Goal: Answer question/provide support: Share knowledge or assist other users

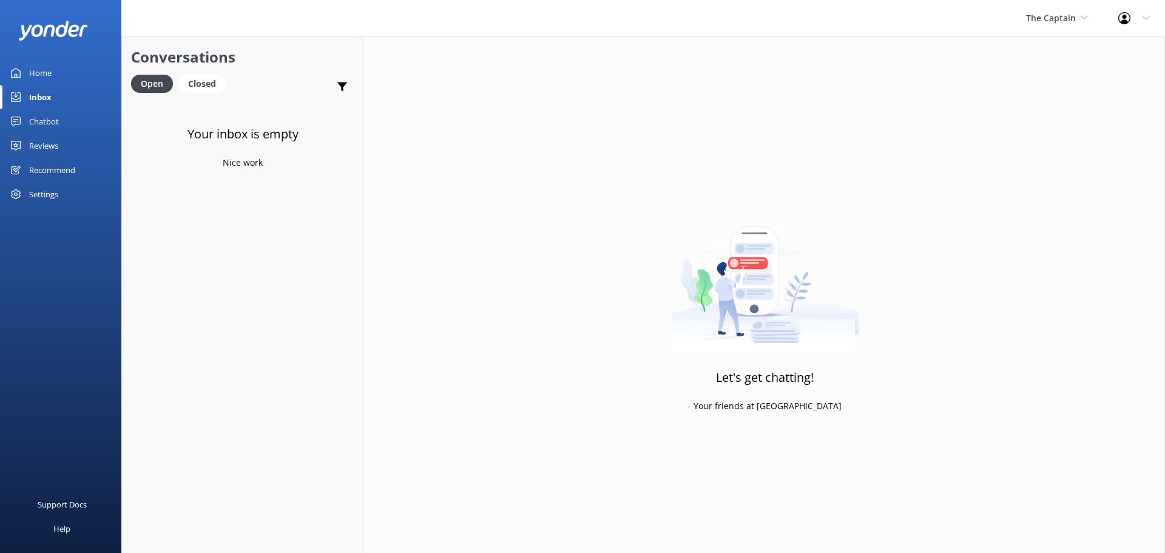
click at [1044, 25] on div "The Captain De Palm Island Aruba's Activities Expert The Captain" at bounding box center [1057, 18] width 92 height 36
click at [1043, 50] on link "De [GEOGRAPHIC_DATA]" at bounding box center [1071, 50] width 121 height 29
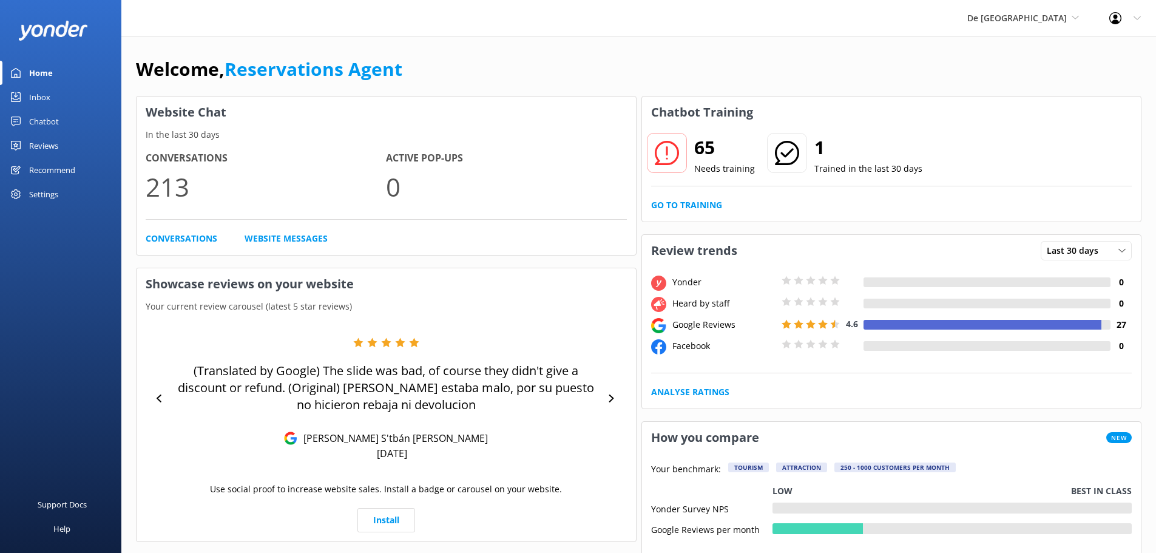
click at [46, 95] on div "Inbox" at bounding box center [39, 97] width 21 height 24
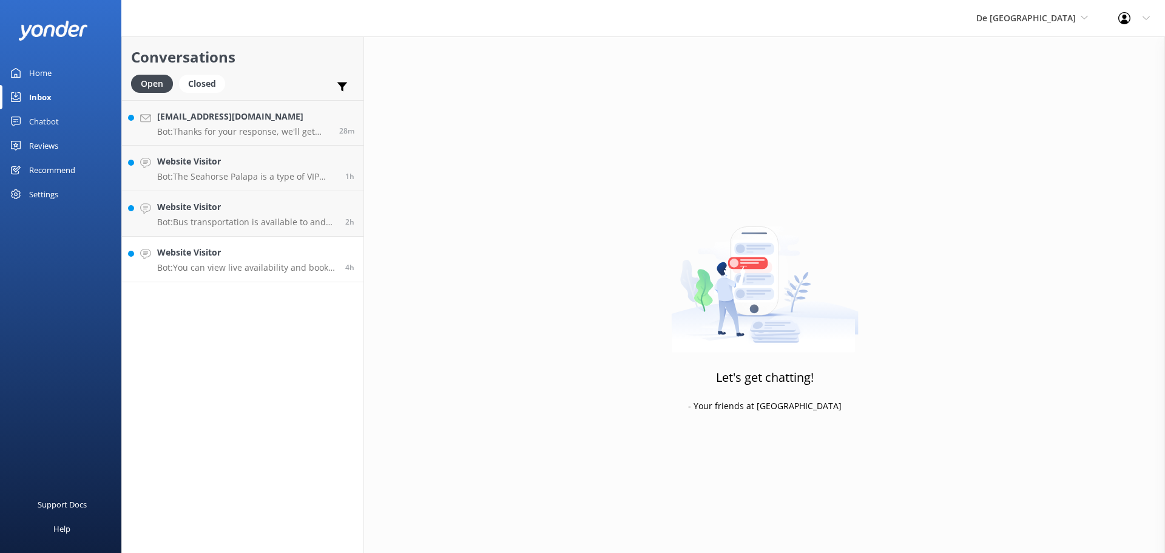
click at [255, 266] on p "Bot: You can view live availability and book your De Palm Island tickets and si…" at bounding box center [246, 267] width 179 height 11
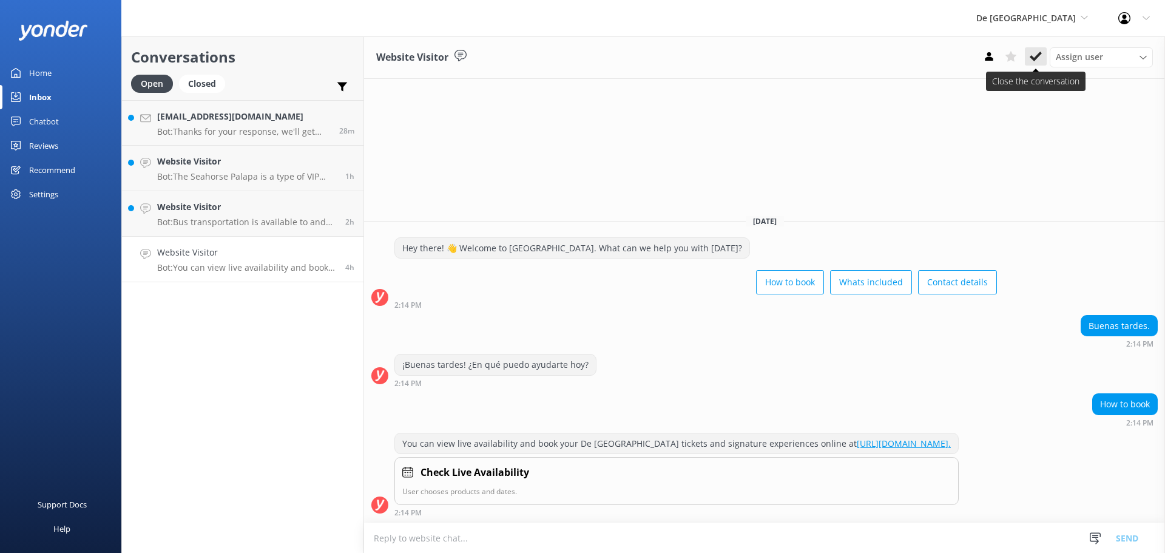
click at [1033, 55] on icon at bounding box center [1036, 56] width 12 height 12
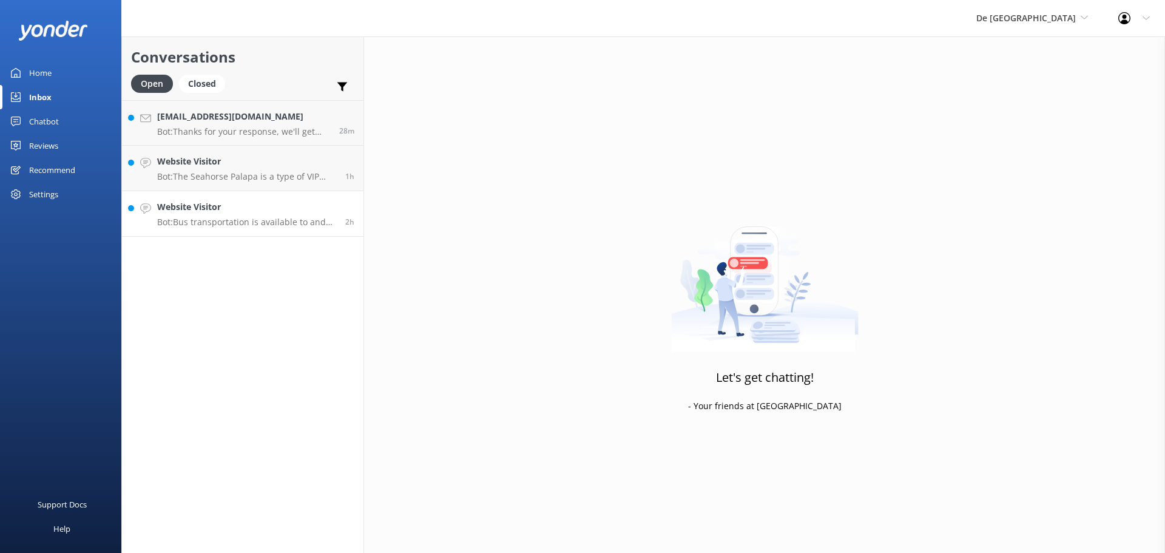
click at [249, 206] on h4 "Website Visitor" at bounding box center [246, 206] width 179 height 13
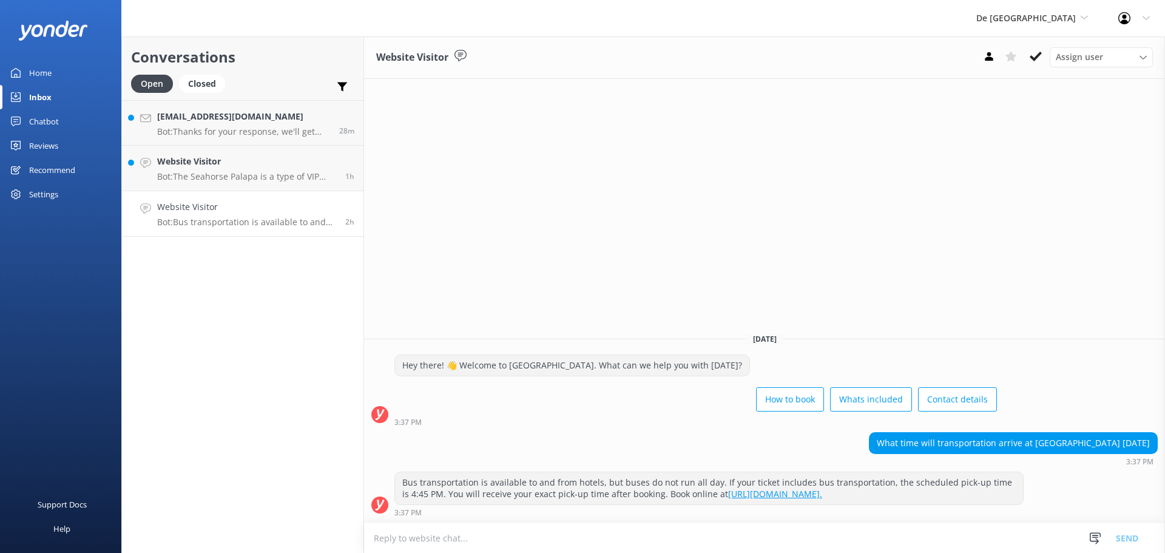
click at [674, 530] on textarea at bounding box center [764, 538] width 801 height 30
click at [673, 532] on textarea at bounding box center [764, 538] width 801 height 30
click at [417, 537] on textarea "what do yo have?" at bounding box center [764, 538] width 801 height 30
click at [485, 532] on textarea "what do you have?" at bounding box center [764, 538] width 801 height 30
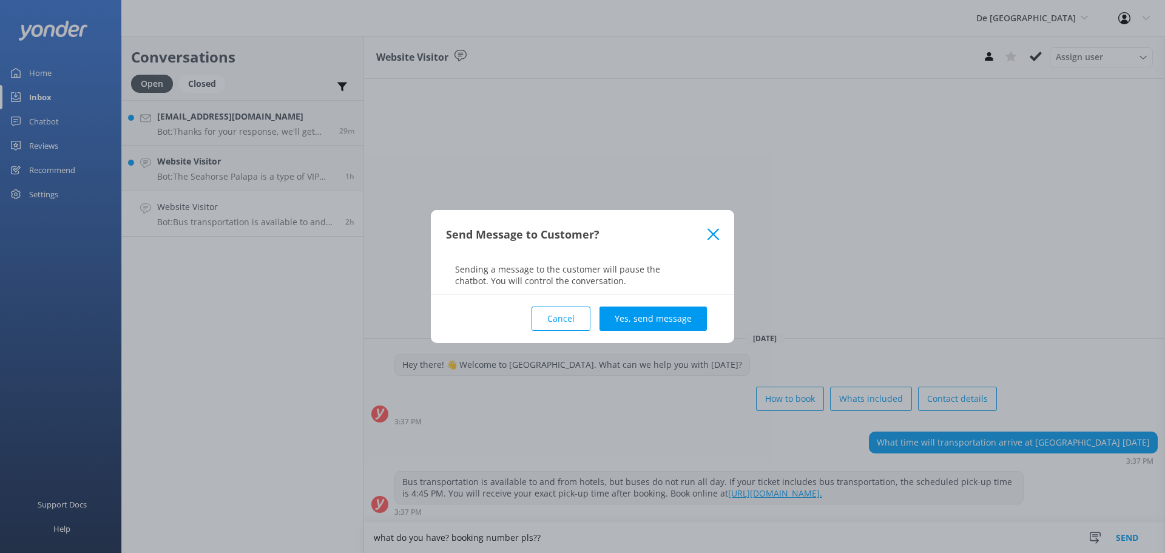
type textarea "what do you have? booking number pls??"
click at [667, 331] on div "Cancel Yes, send message" at bounding box center [582, 318] width 273 height 49
click at [663, 328] on button "Yes, send message" at bounding box center [653, 318] width 107 height 24
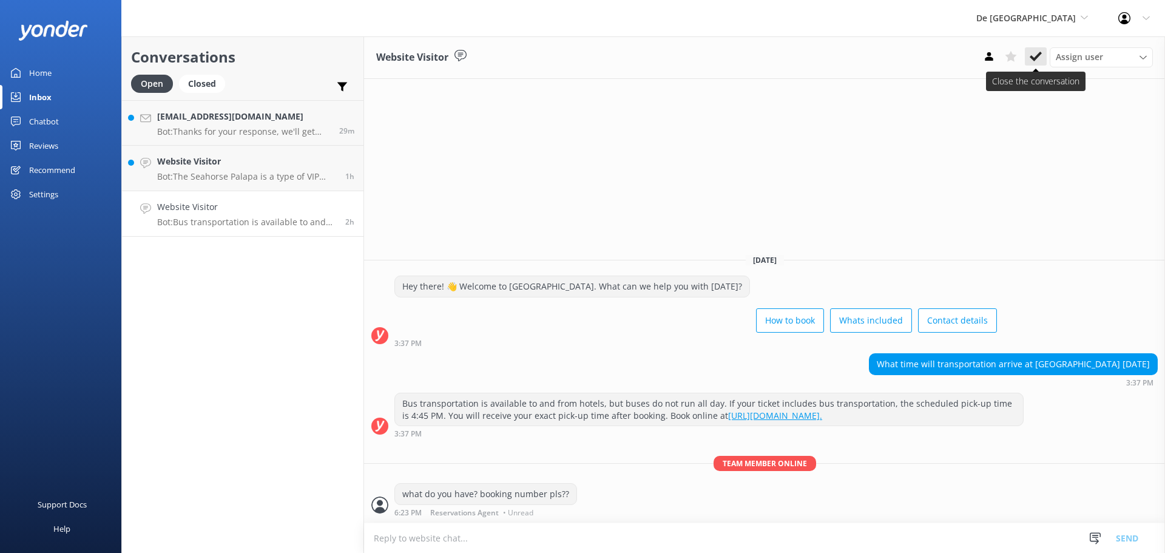
click at [1037, 52] on icon at bounding box center [1036, 56] width 12 height 12
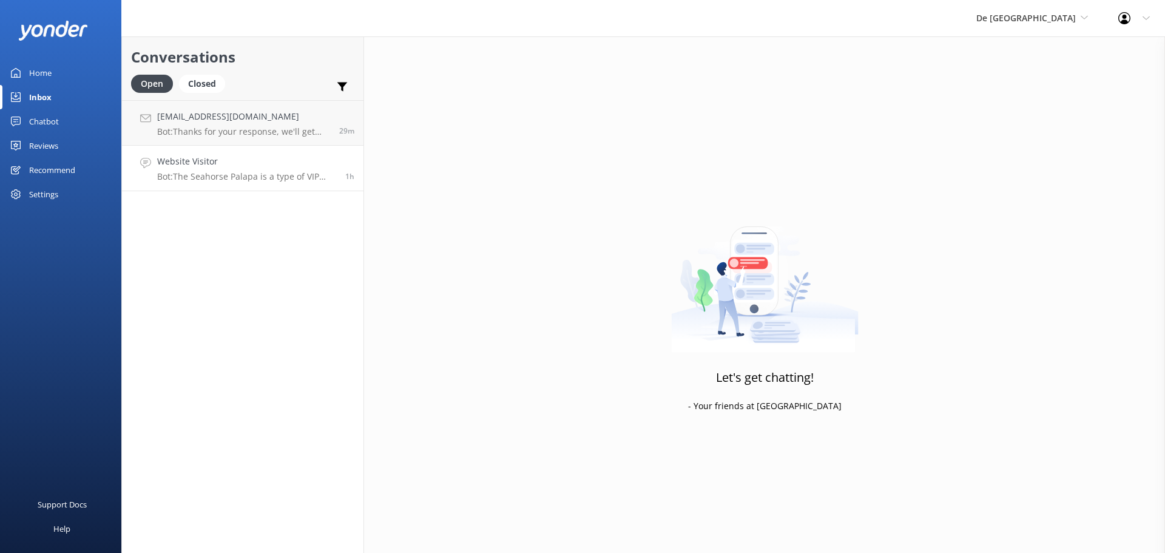
click at [228, 178] on p "Bot: The Seahorse Palapa is a type of VIP Palapa, and when you book it, you wil…" at bounding box center [246, 176] width 179 height 11
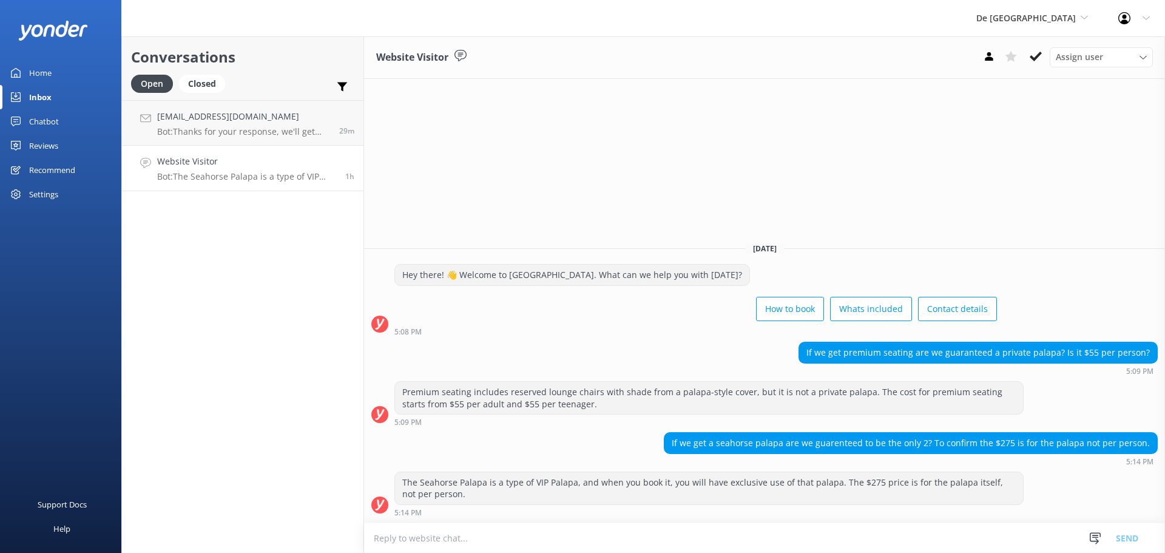
click at [529, 544] on textarea at bounding box center [764, 538] width 801 height 30
click at [1028, 52] on button at bounding box center [1036, 56] width 22 height 18
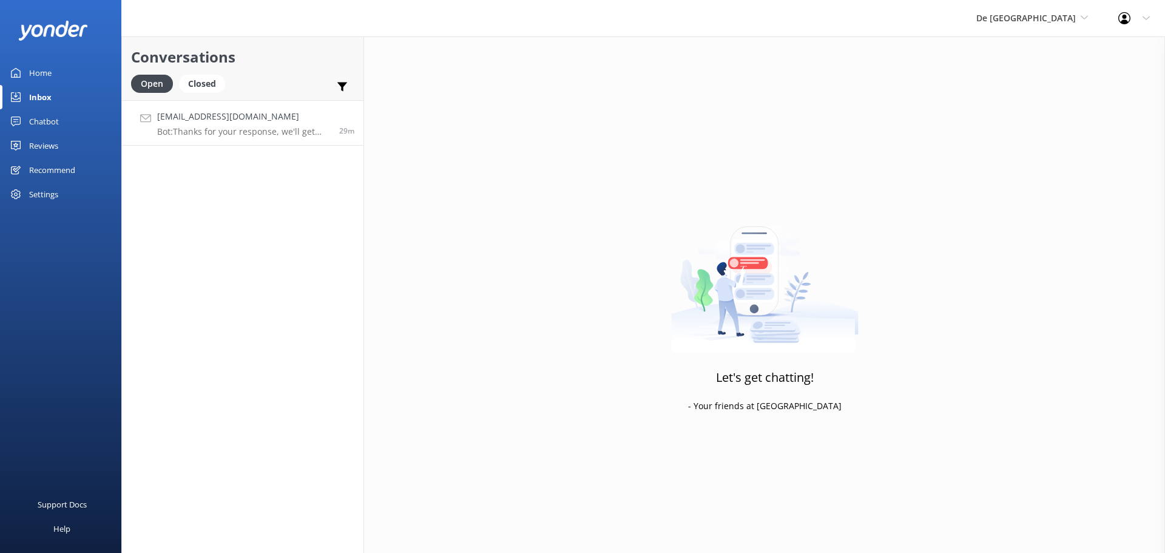
click at [256, 121] on h4 "[EMAIL_ADDRESS][DOMAIN_NAME]" at bounding box center [243, 116] width 173 height 13
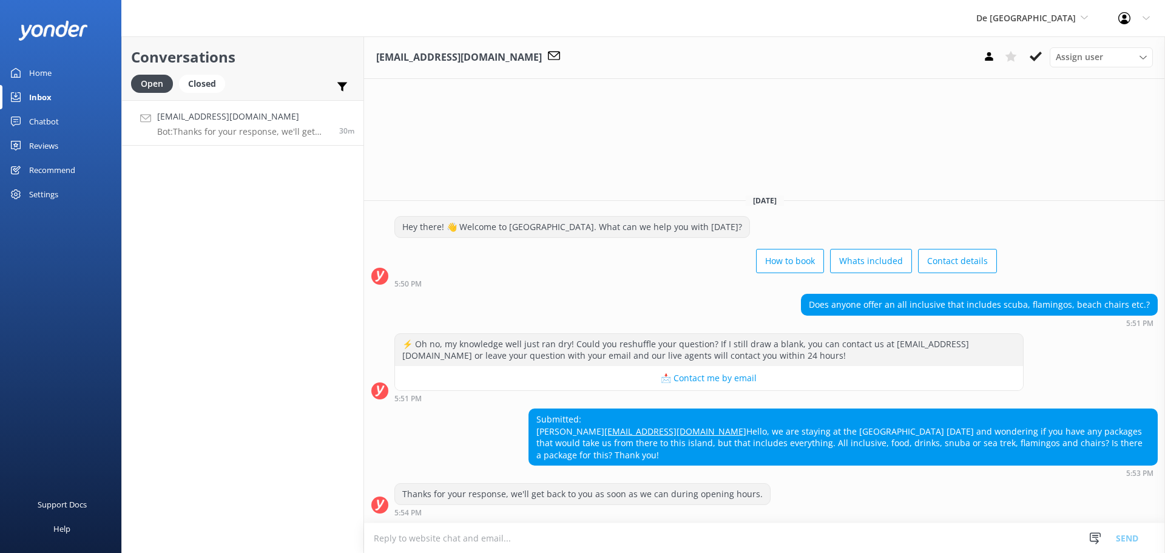
click at [524, 529] on textarea at bounding box center [764, 538] width 801 height 30
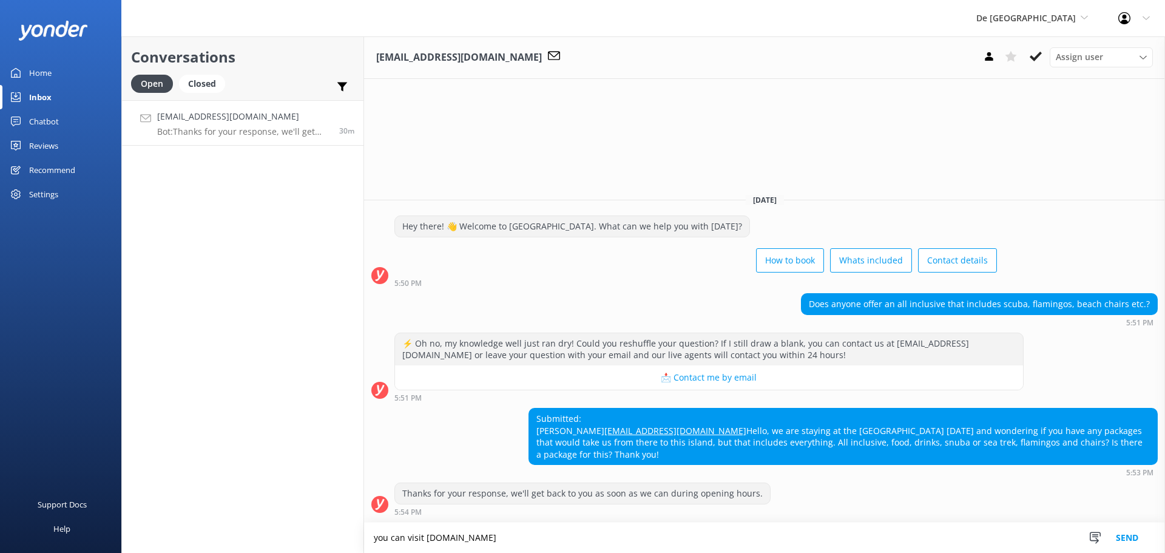
type textarea "you can visit [DOMAIN_NAME]"
click at [1131, 539] on button "Send" at bounding box center [1128, 538] width 46 height 30
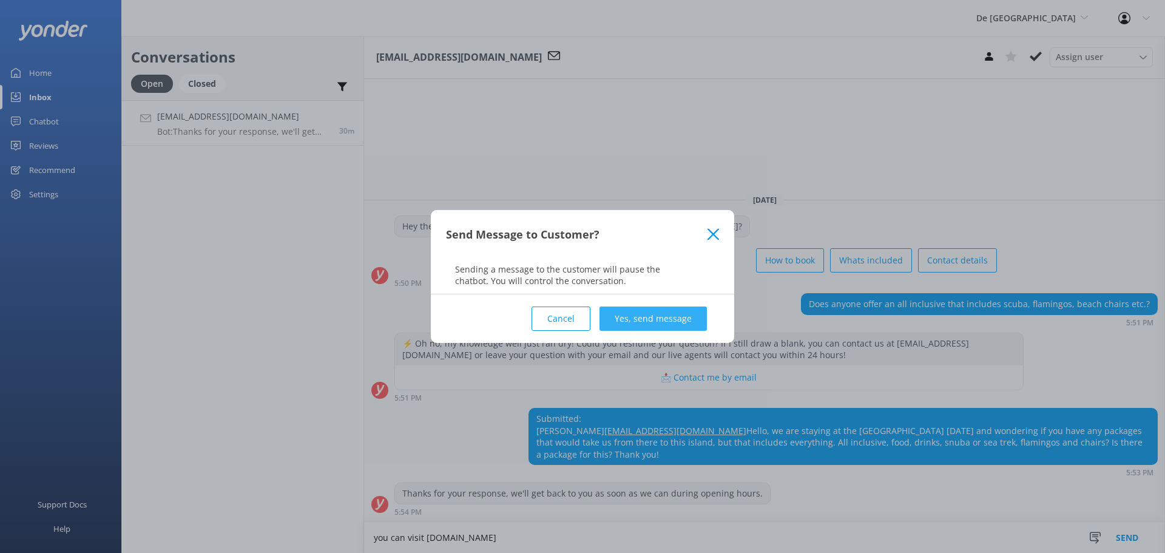
click at [623, 316] on button "Yes, send message" at bounding box center [653, 318] width 107 height 24
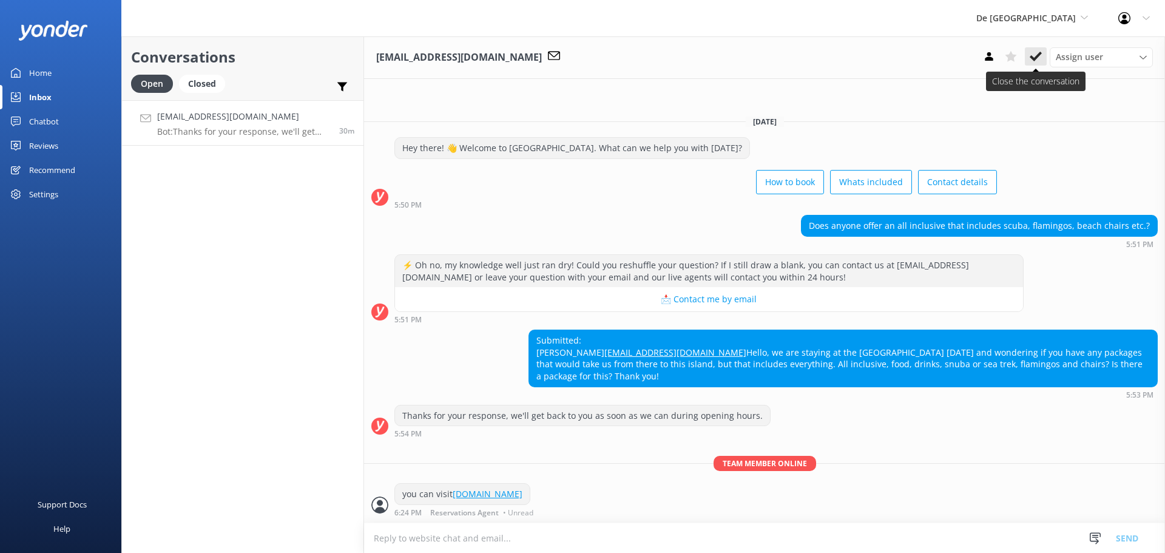
click at [1040, 60] on icon at bounding box center [1036, 56] width 12 height 12
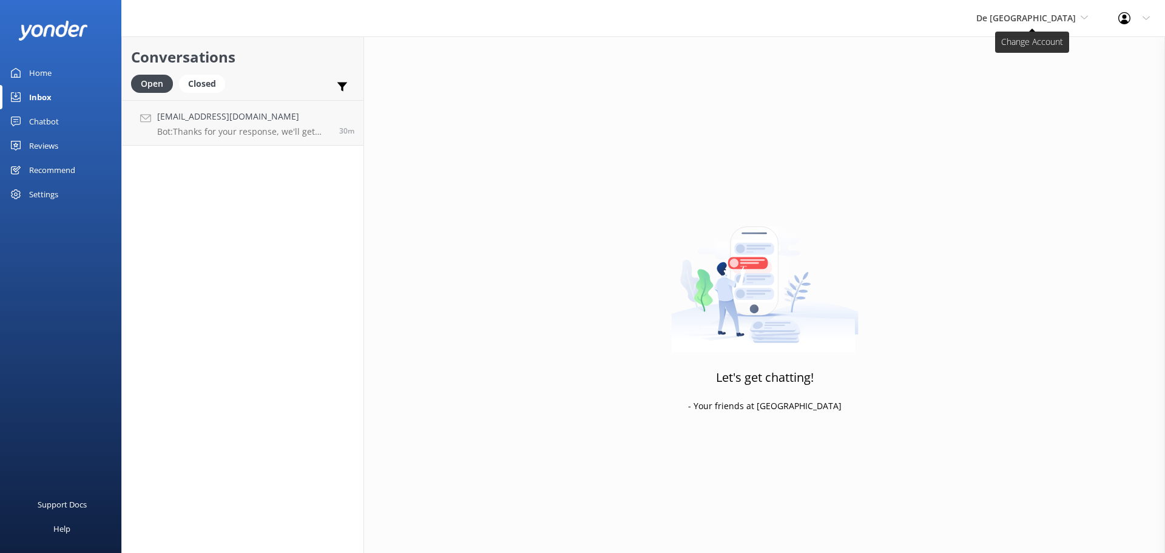
click at [1046, 19] on span "De [GEOGRAPHIC_DATA]" at bounding box center [1027, 18] width 100 height 12
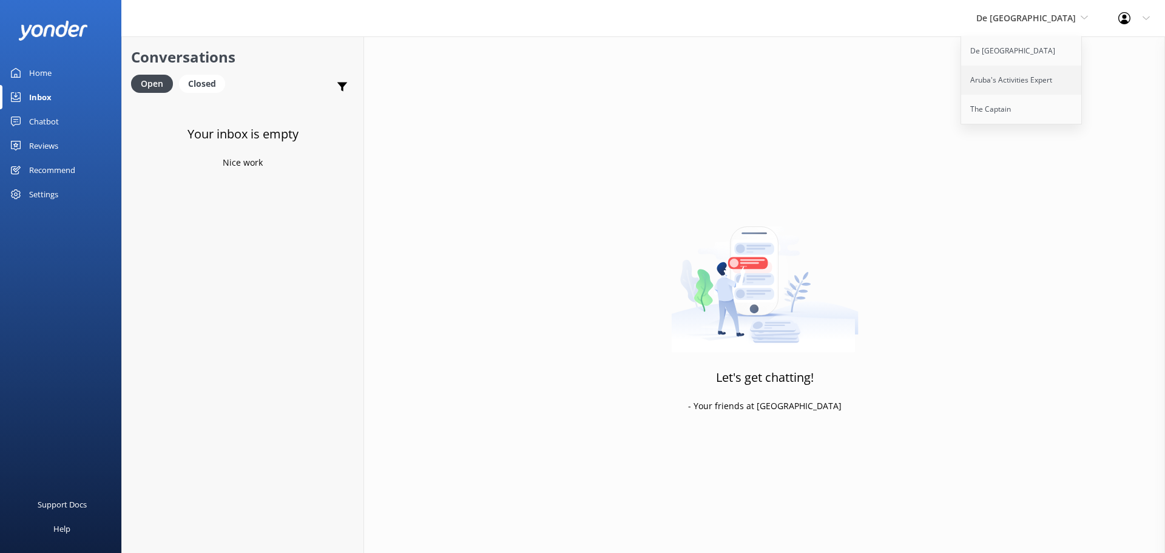
click at [1035, 84] on link "Aruba's Activities Expert" at bounding box center [1021, 80] width 121 height 29
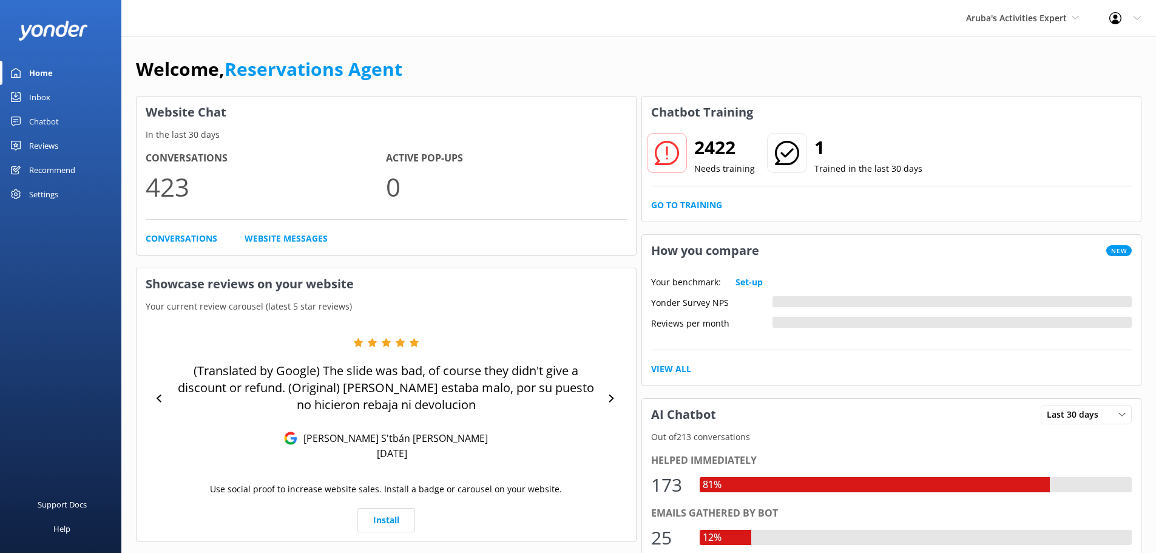
click at [32, 97] on div "Inbox" at bounding box center [39, 97] width 21 height 24
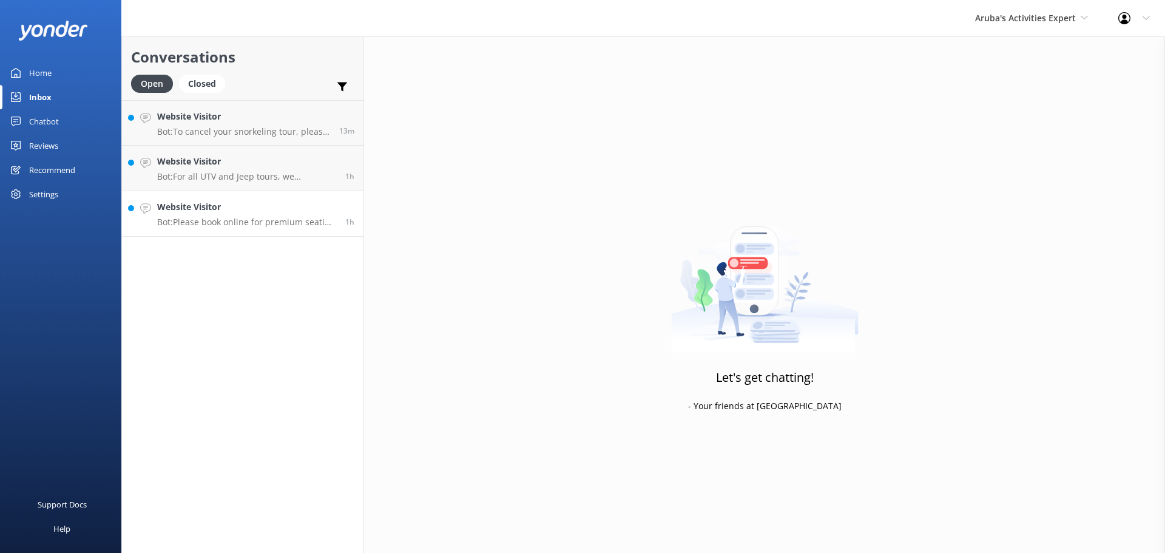
click at [296, 210] on h4 "Website Visitor" at bounding box center [246, 206] width 179 height 13
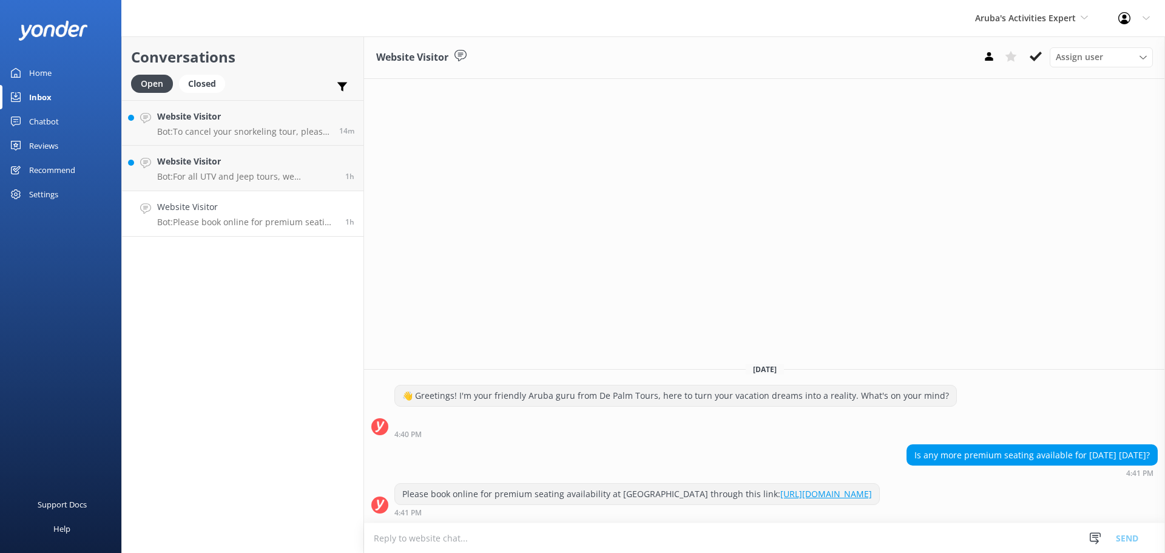
click at [436, 543] on textarea at bounding box center [764, 538] width 801 height 30
type textarea "premium seating for [DATE] is sold out"
click at [1135, 533] on button "Send" at bounding box center [1128, 538] width 46 height 30
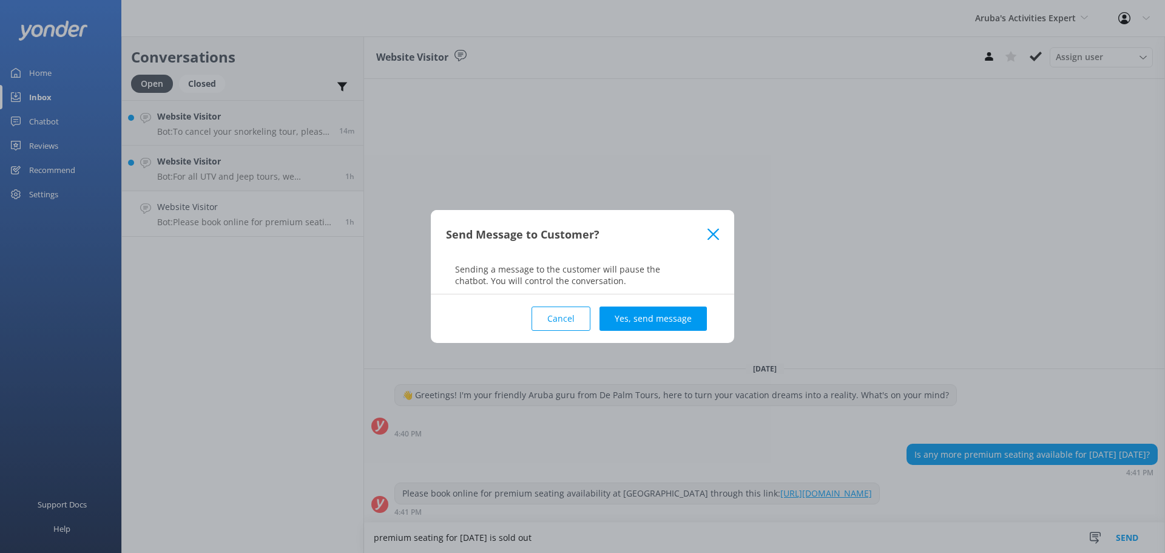
click at [680, 333] on div "Cancel Yes, send message" at bounding box center [582, 318] width 273 height 49
click at [679, 327] on button "Yes, send message" at bounding box center [653, 318] width 107 height 24
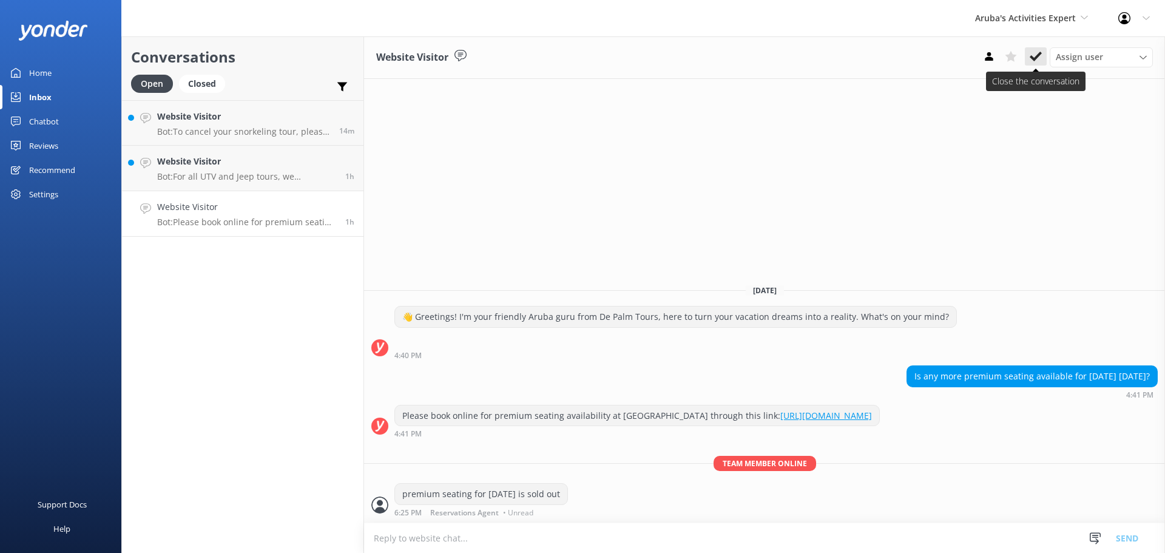
click at [1038, 53] on icon at bounding box center [1036, 56] width 12 height 12
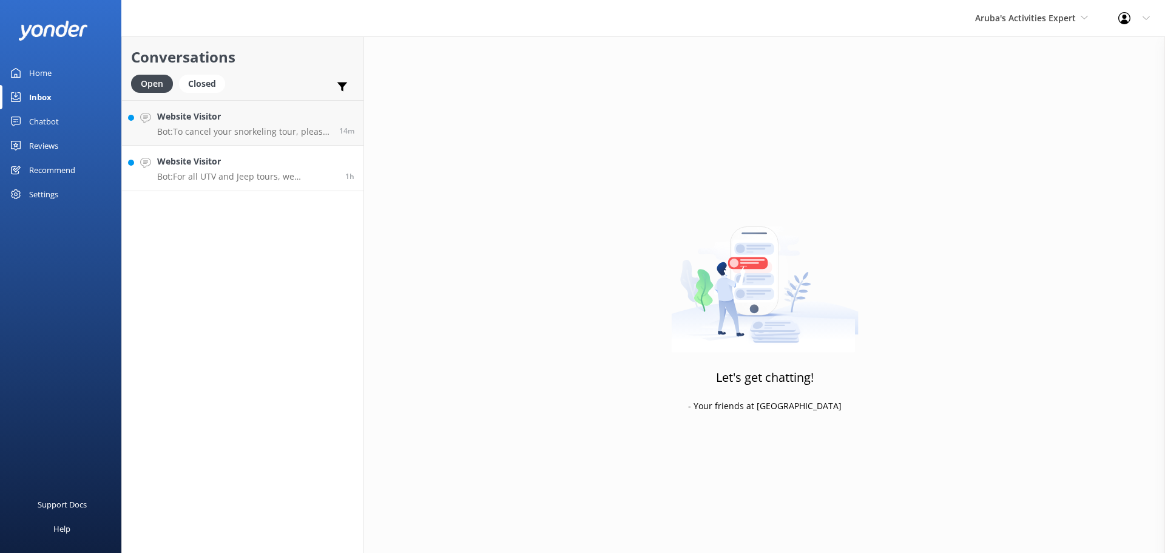
click at [226, 172] on p "Bot: For all UTV and Jeep tours, we recommend bringing extra cash for restroom …" at bounding box center [246, 176] width 179 height 11
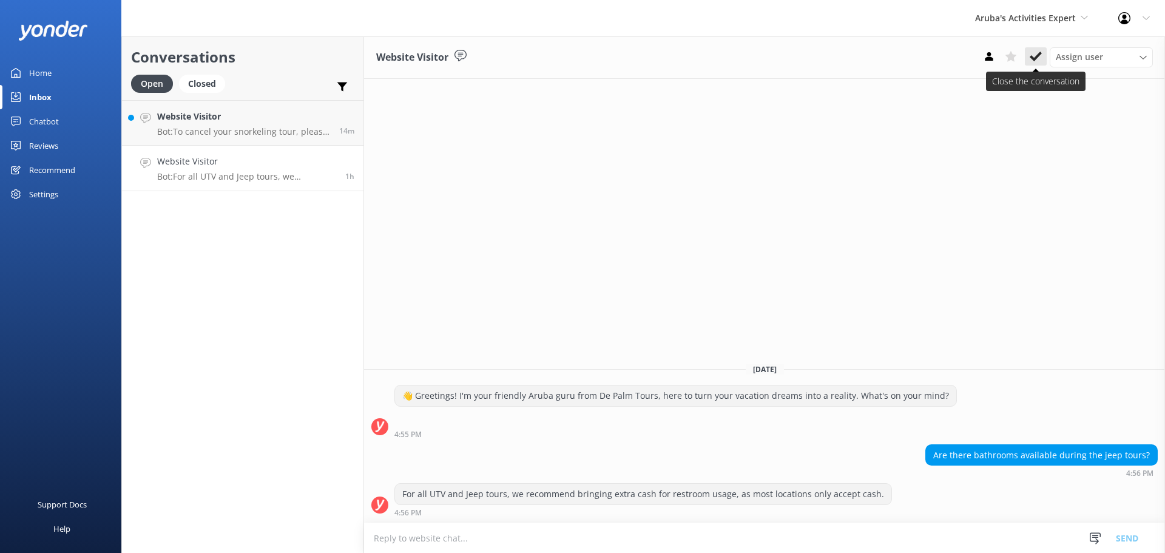
click at [1038, 54] on use at bounding box center [1036, 57] width 12 height 10
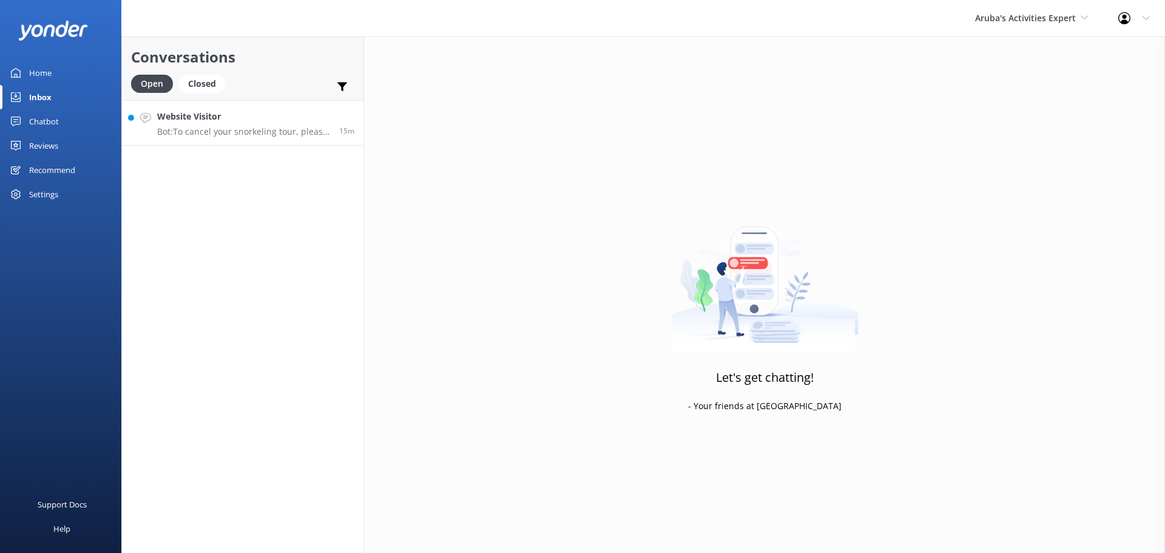
click at [261, 127] on p "Bot: To cancel your snorkeling tour, please contact our customer service team a…" at bounding box center [243, 131] width 173 height 11
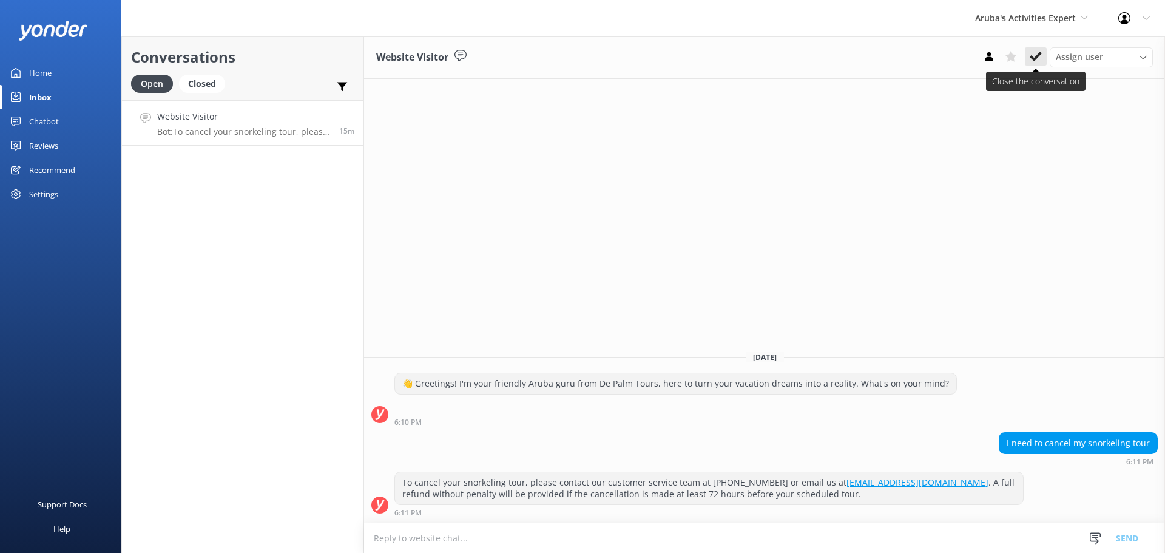
click at [1038, 55] on use at bounding box center [1036, 57] width 12 height 10
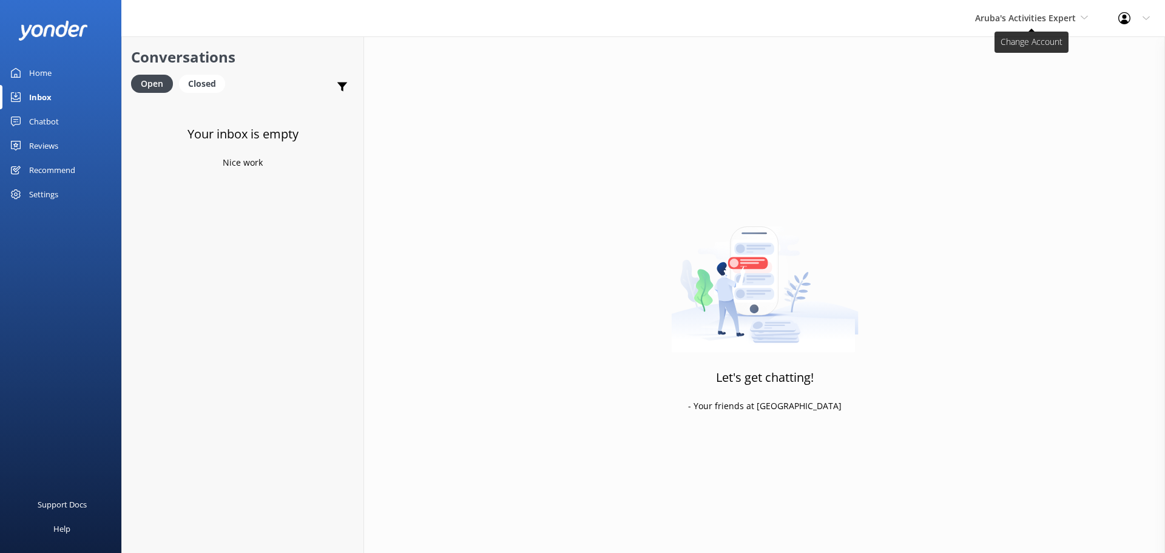
click at [1041, 23] on span "Aruba's Activities Expert" at bounding box center [1025, 18] width 101 height 12
click at [1029, 100] on link "The Captain" at bounding box center [1020, 109] width 121 height 29
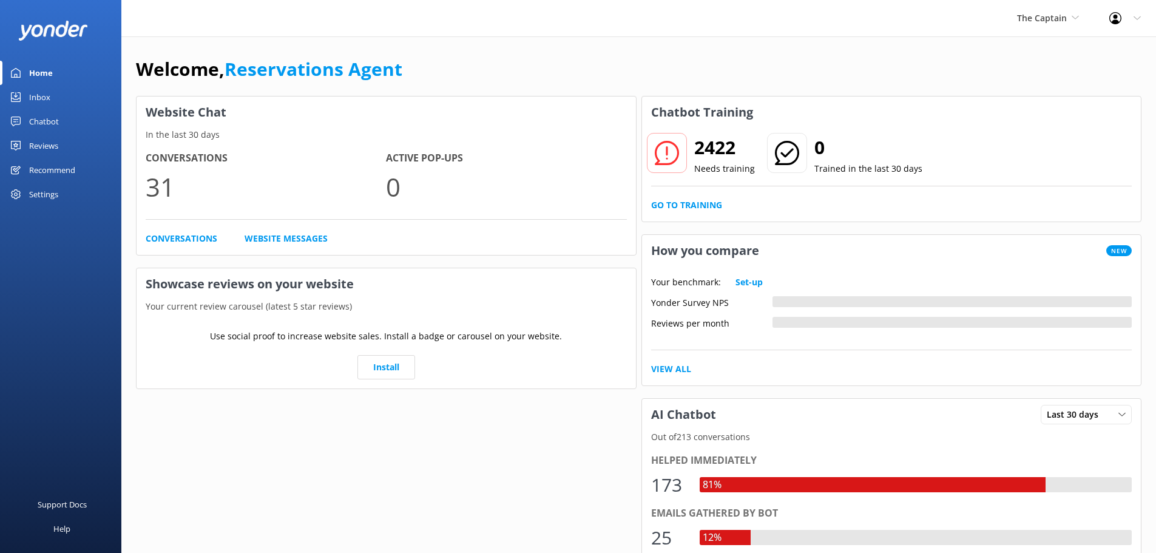
click at [56, 98] on link "Inbox" at bounding box center [60, 97] width 121 height 24
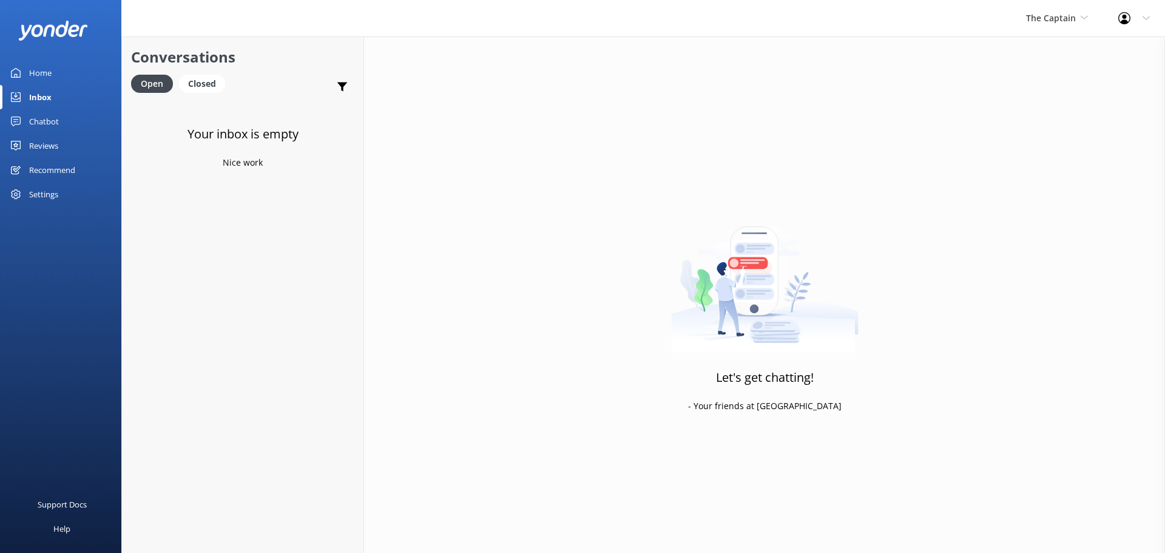
click at [1066, 9] on div "The Captain De Palm Island Aruba's Activities Expert The Captain" at bounding box center [1057, 18] width 92 height 36
click at [1065, 39] on link "De [GEOGRAPHIC_DATA]" at bounding box center [1071, 50] width 121 height 29
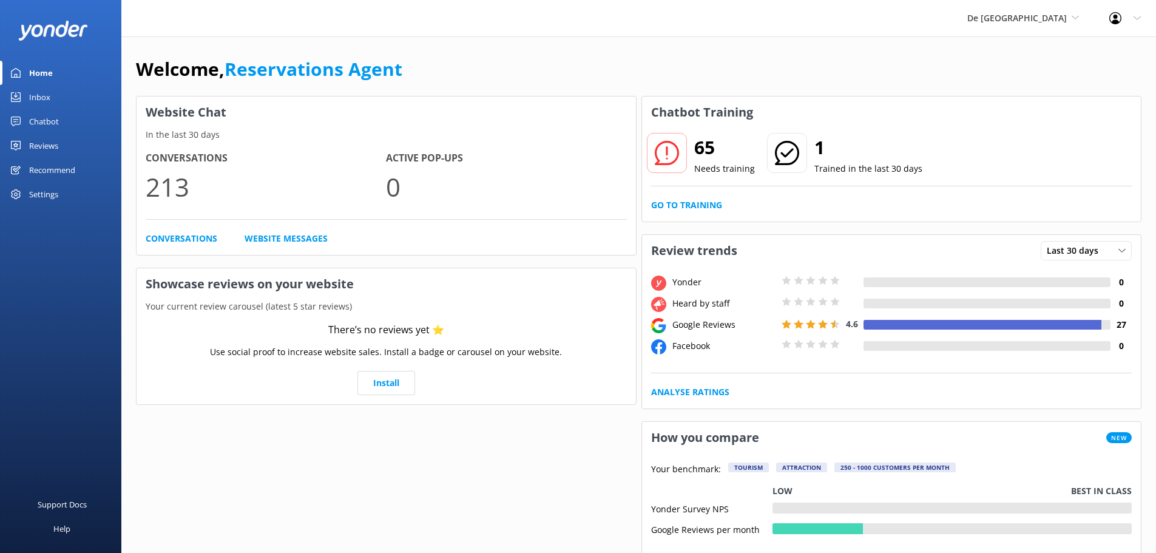
click at [43, 92] on div "Inbox" at bounding box center [39, 97] width 21 height 24
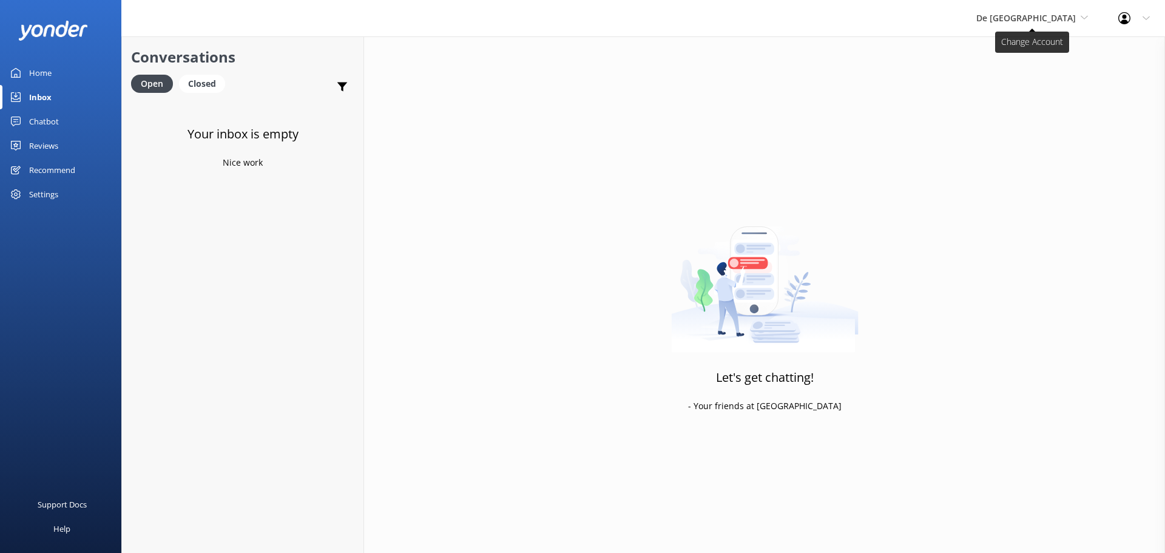
click at [1025, 20] on span "De [GEOGRAPHIC_DATA]" at bounding box center [1027, 18] width 100 height 12
click at [1058, 78] on link "Aruba's Activities Expert" at bounding box center [1021, 80] width 121 height 29
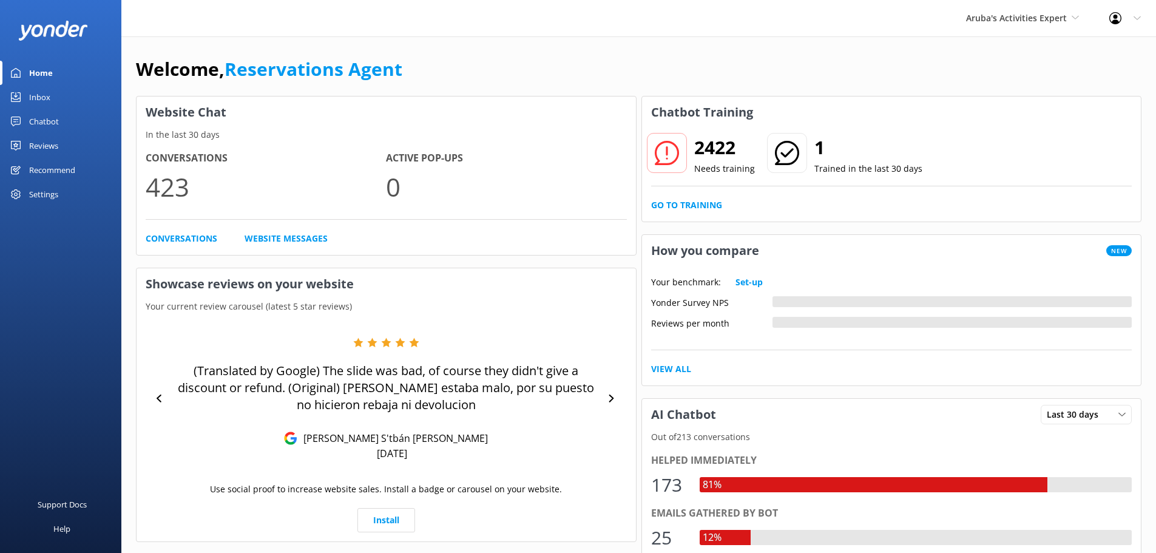
click at [53, 97] on link "Inbox" at bounding box center [60, 97] width 121 height 24
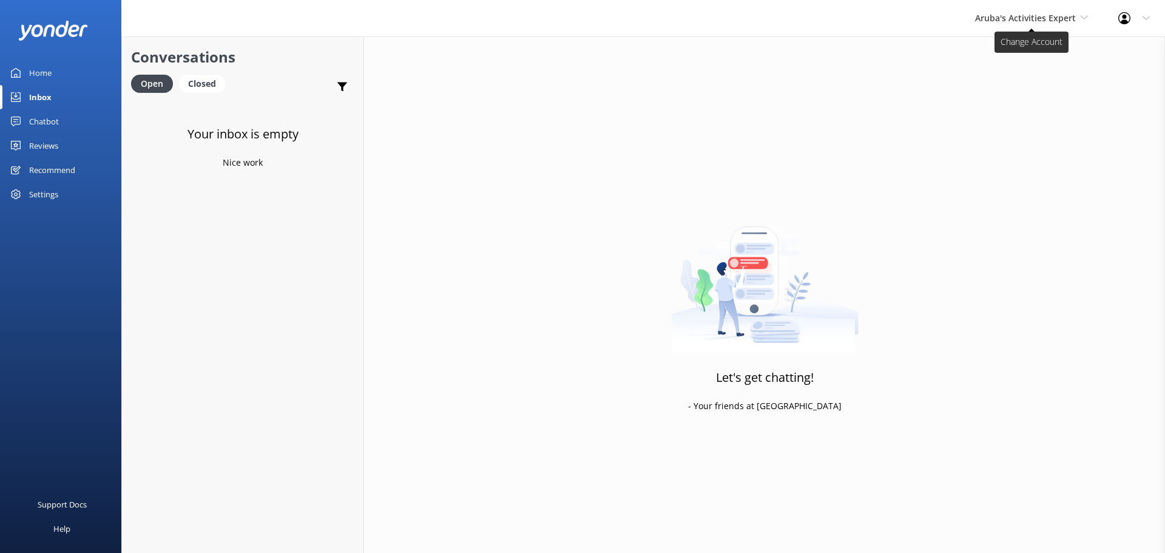
click at [1023, 15] on span "Aruba's Activities Expert" at bounding box center [1025, 18] width 101 height 12
click at [988, 99] on link "The Captain" at bounding box center [1020, 109] width 121 height 29
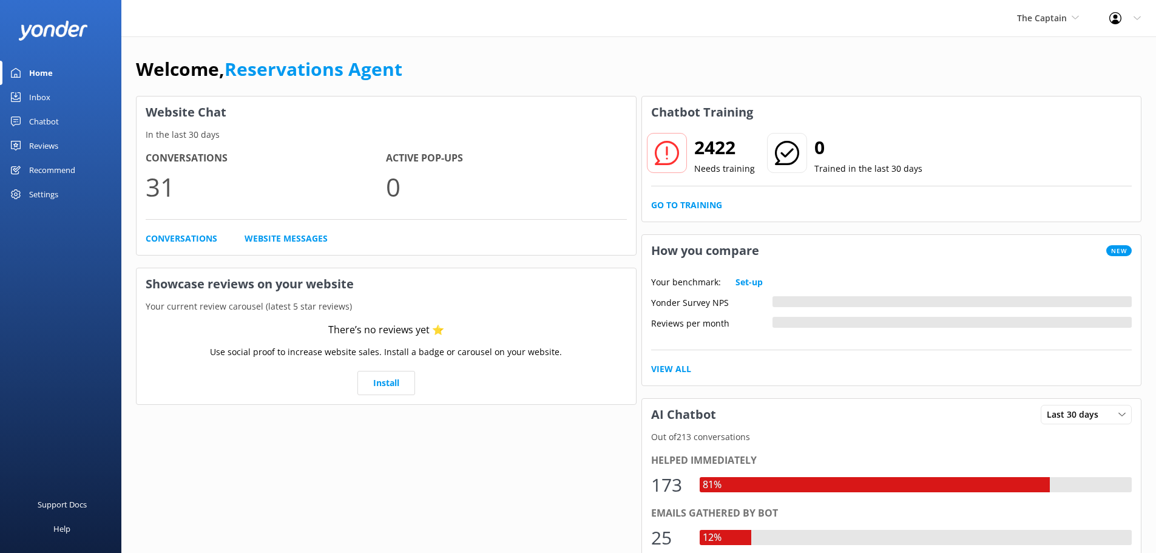
click at [53, 95] on link "Inbox" at bounding box center [60, 97] width 121 height 24
